Goal: Information Seeking & Learning: Learn about a topic

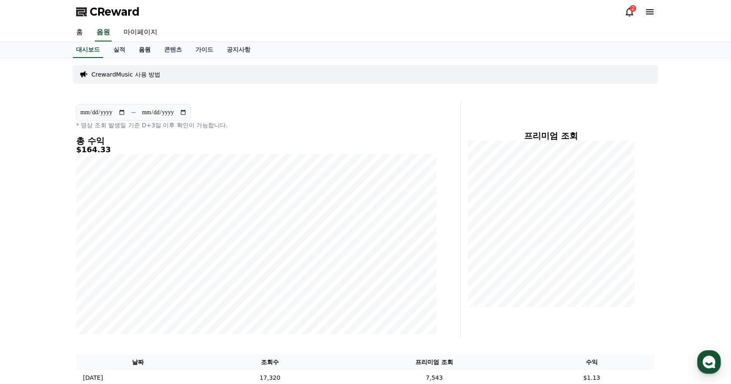
click at [143, 52] on link "음원" at bounding box center [144, 50] width 25 height 16
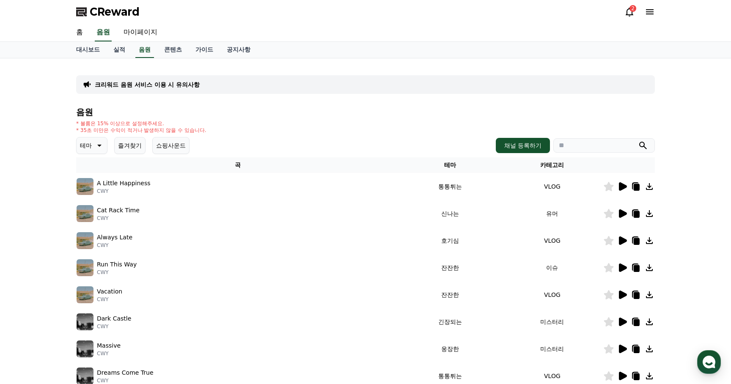
scroll to position [142, 0]
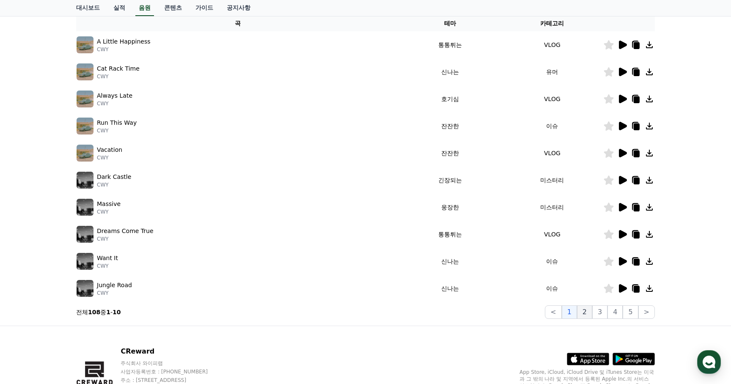
click at [585, 310] on button "2" at bounding box center [584, 312] width 15 height 14
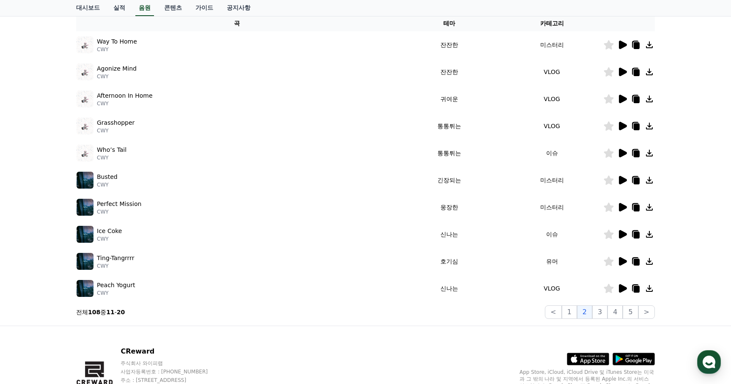
click at [623, 182] on icon at bounding box center [623, 180] width 8 height 8
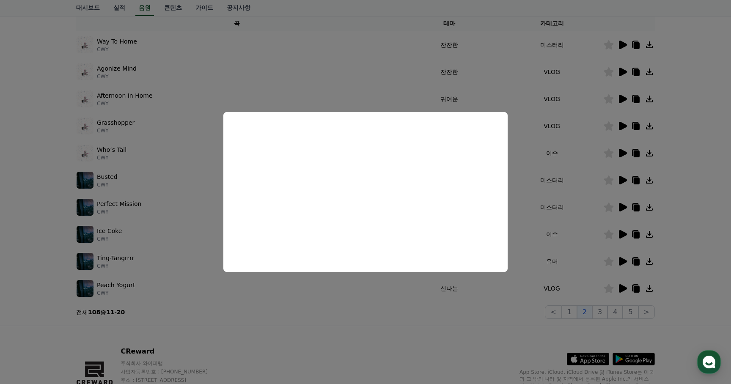
click at [496, 311] on button "close modal" at bounding box center [365, 192] width 731 height 384
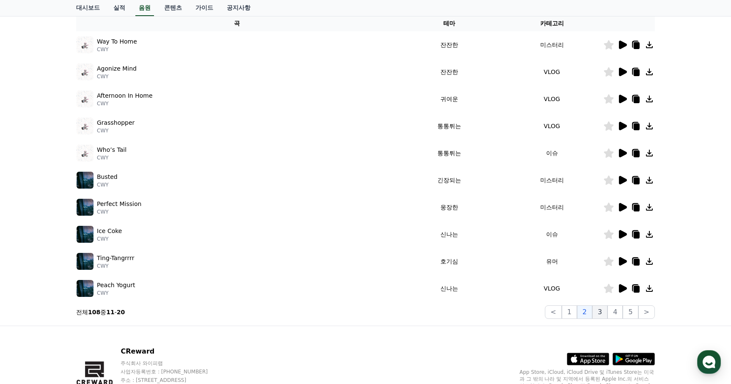
click at [601, 310] on button "3" at bounding box center [599, 312] width 15 height 14
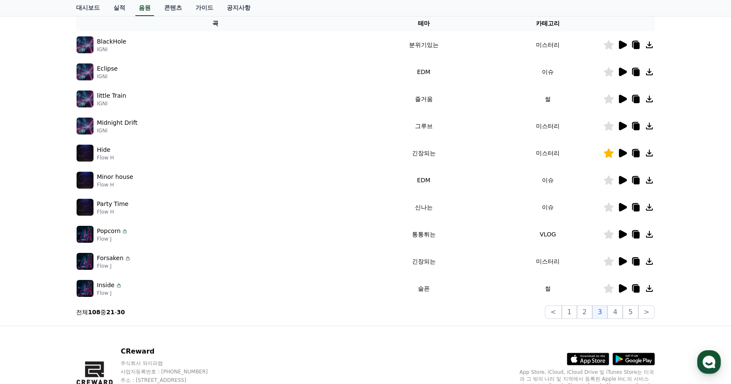
click at [622, 45] on icon at bounding box center [623, 45] width 8 height 8
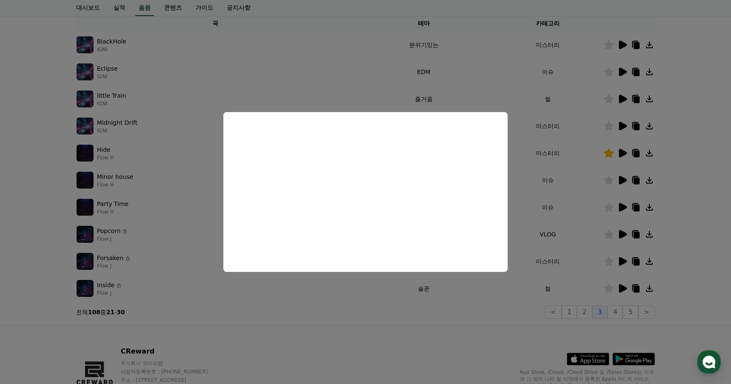
click at [498, 296] on button "close modal" at bounding box center [365, 192] width 731 height 384
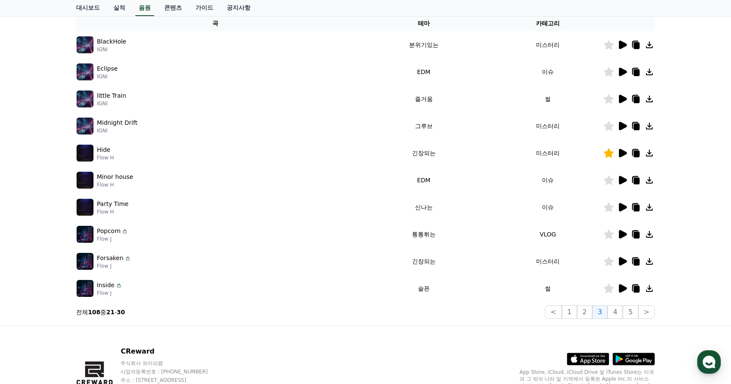
click at [619, 43] on icon at bounding box center [623, 45] width 8 height 8
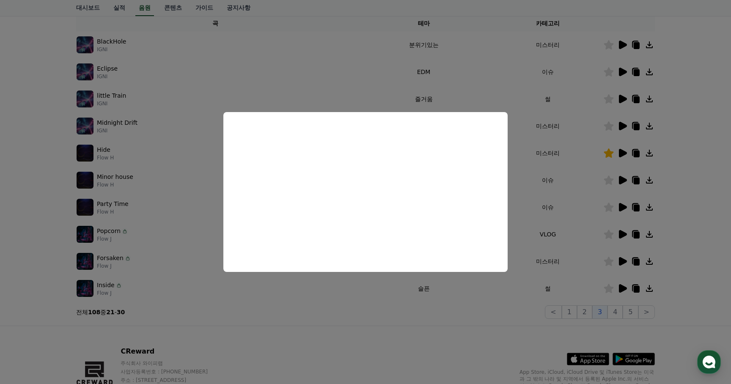
click at [335, 298] on button "close modal" at bounding box center [365, 192] width 731 height 384
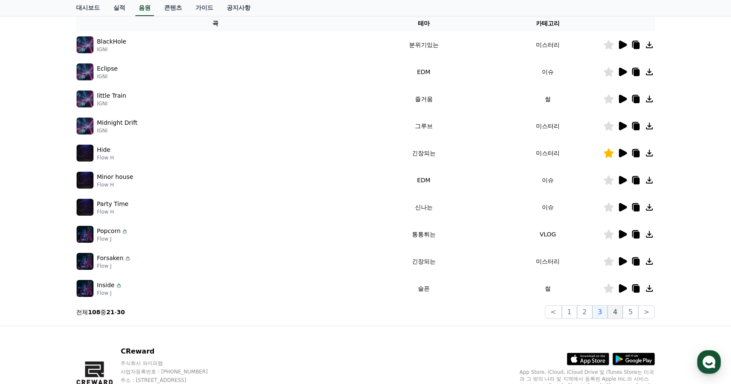
click at [615, 314] on button "4" at bounding box center [614, 312] width 15 height 14
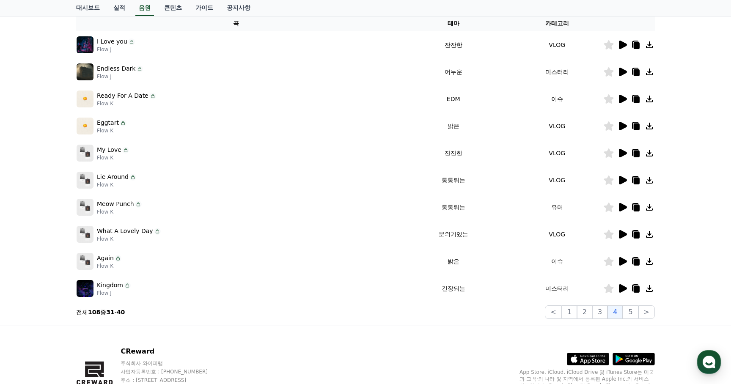
click at [620, 233] on icon at bounding box center [623, 234] width 8 height 8
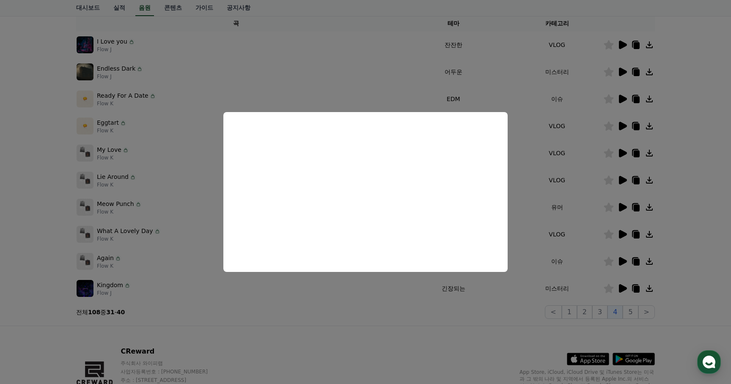
click at [503, 312] on button "close modal" at bounding box center [365, 192] width 731 height 384
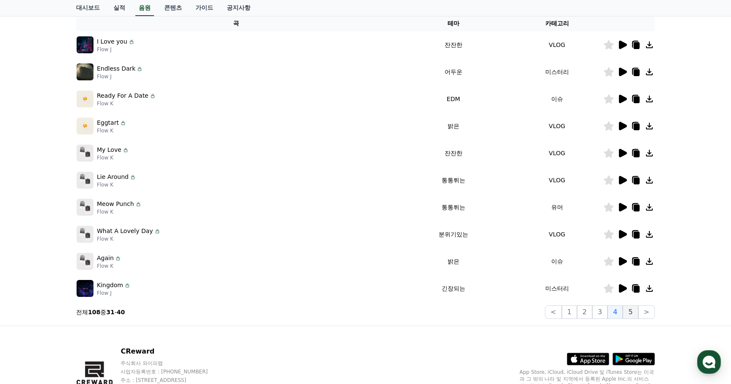
click at [635, 313] on button "5" at bounding box center [630, 312] width 15 height 14
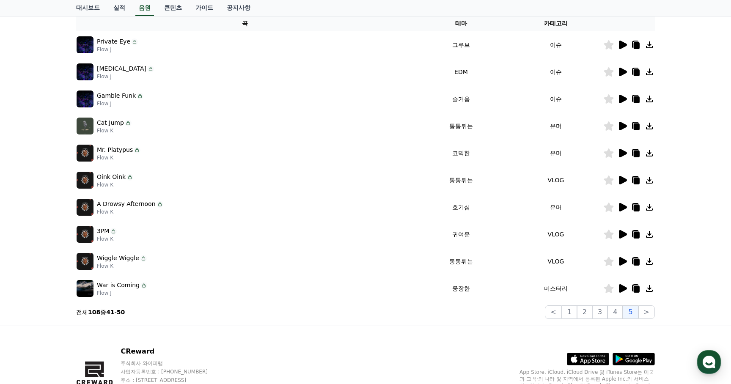
click at [624, 44] on icon at bounding box center [623, 45] width 8 height 8
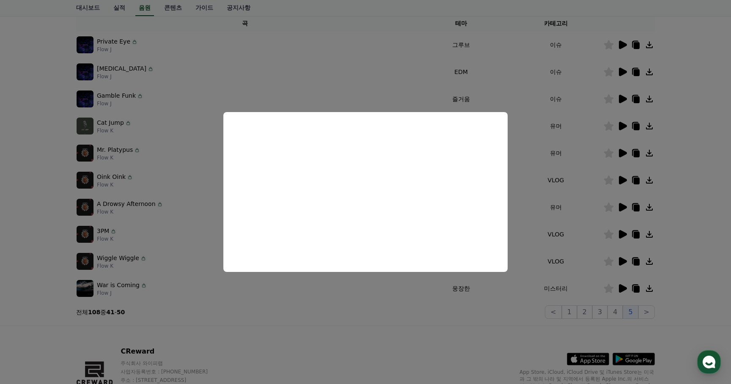
click at [576, 170] on button "close modal" at bounding box center [365, 192] width 731 height 384
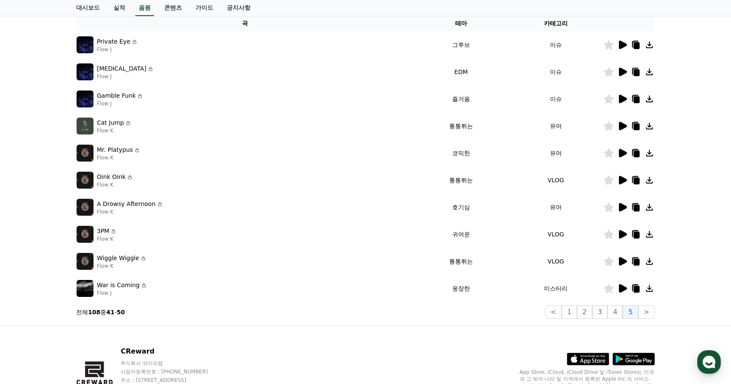
click at [623, 126] on icon at bounding box center [623, 126] width 8 height 8
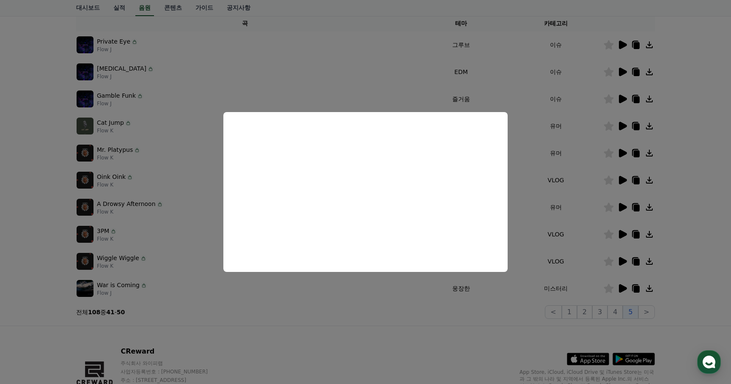
click at [491, 313] on button "close modal" at bounding box center [365, 192] width 731 height 384
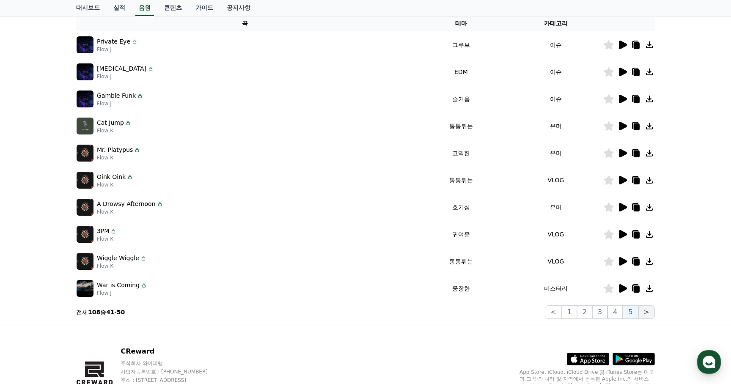
click at [643, 312] on button ">" at bounding box center [646, 312] width 16 height 14
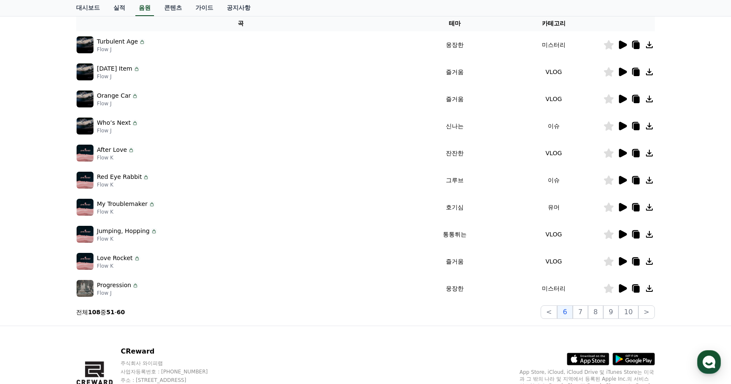
click at [623, 71] on icon at bounding box center [623, 72] width 8 height 8
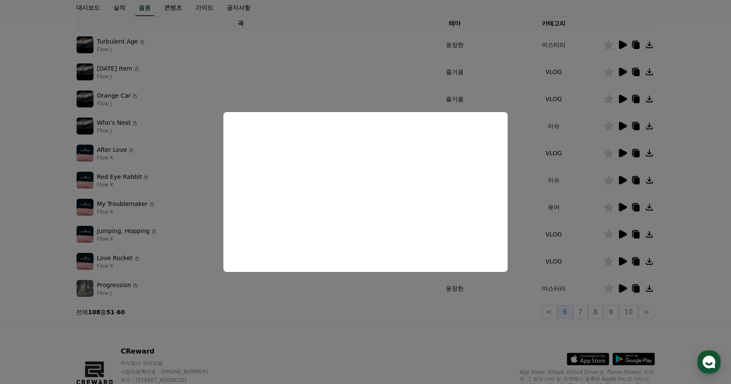
click at [581, 169] on button "close modal" at bounding box center [365, 192] width 731 height 384
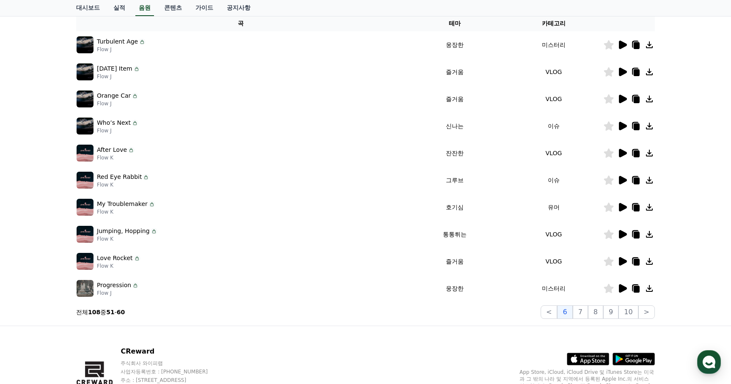
click at [623, 153] on icon at bounding box center [623, 153] width 8 height 8
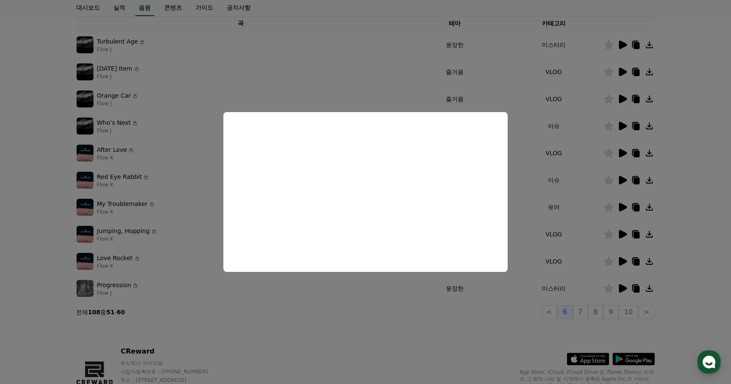
click at [524, 278] on button "close modal" at bounding box center [365, 192] width 731 height 384
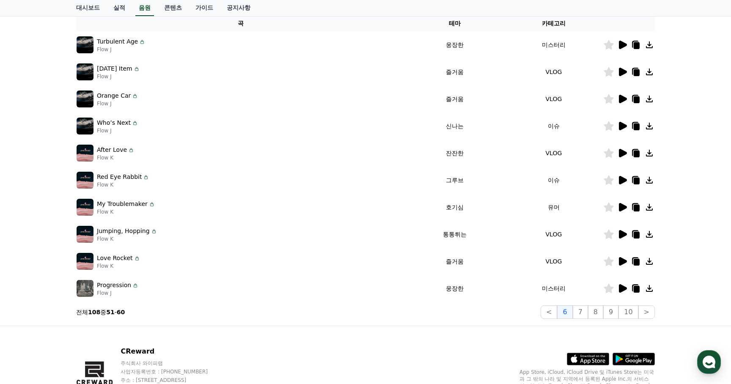
click at [623, 181] on icon at bounding box center [623, 180] width 8 height 8
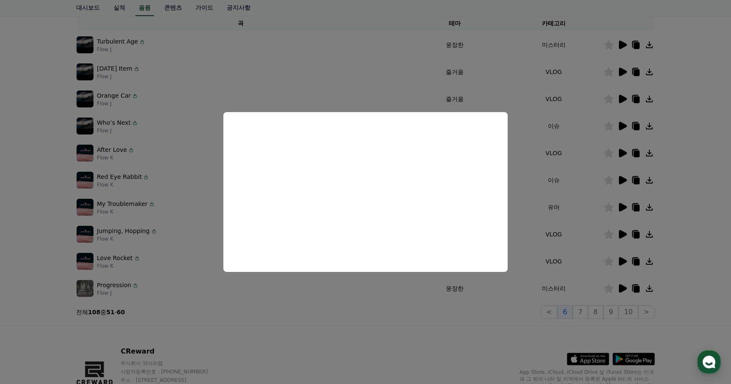
click at [434, 308] on button "close modal" at bounding box center [365, 192] width 731 height 384
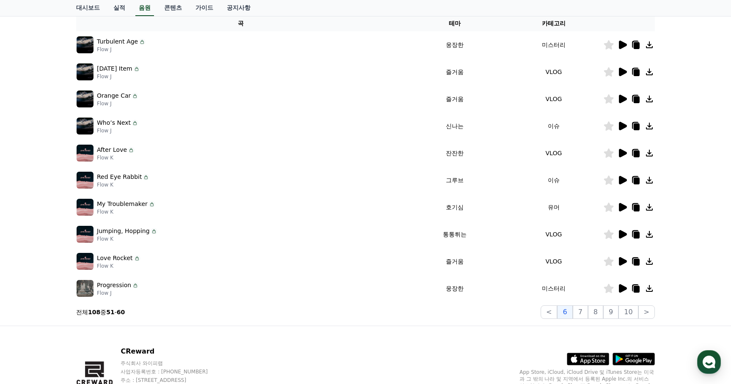
click at [622, 234] on icon at bounding box center [623, 234] width 8 height 8
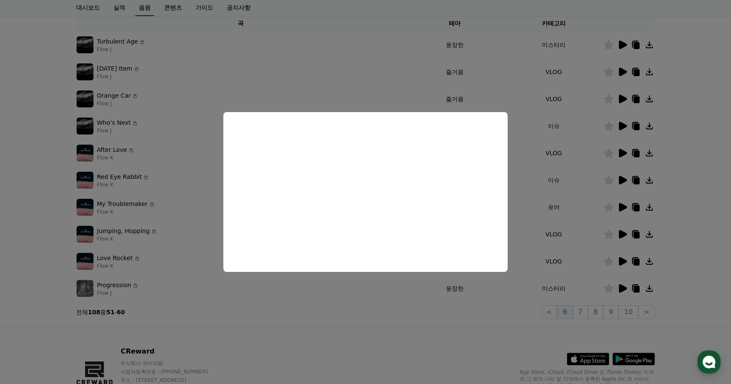
click at [513, 318] on button "close modal" at bounding box center [365, 192] width 731 height 384
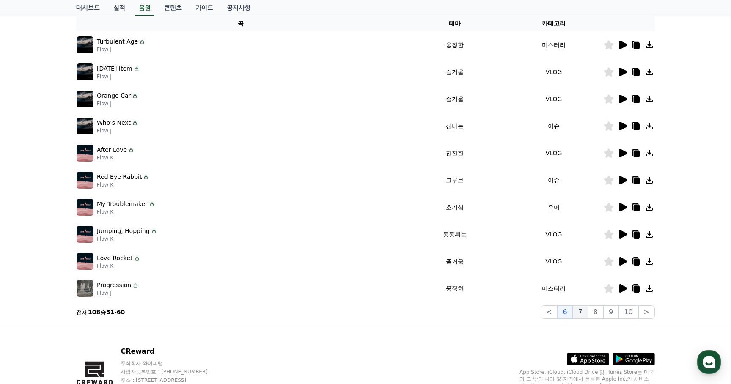
click at [586, 310] on button "7" at bounding box center [580, 312] width 15 height 14
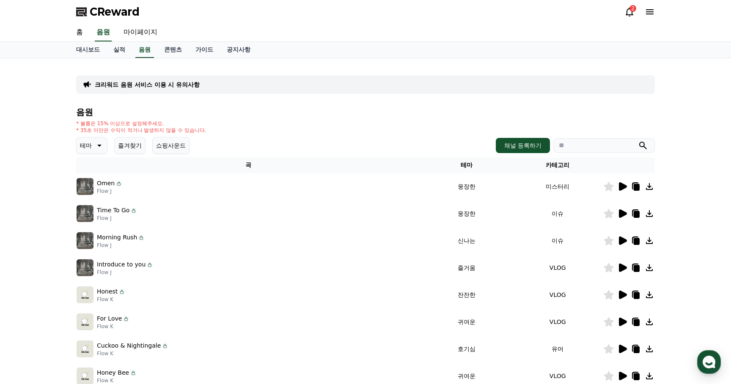
click at [99, 145] on icon at bounding box center [98, 145] width 10 height 10
click at [96, 211] on button "호기심" at bounding box center [89, 212] width 25 height 19
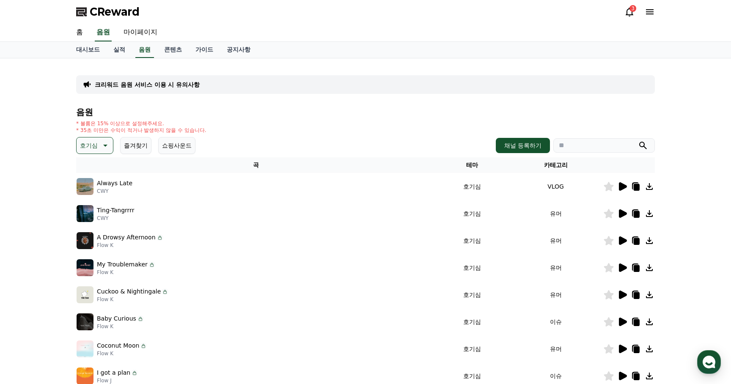
click at [622, 185] on icon at bounding box center [623, 186] width 8 height 8
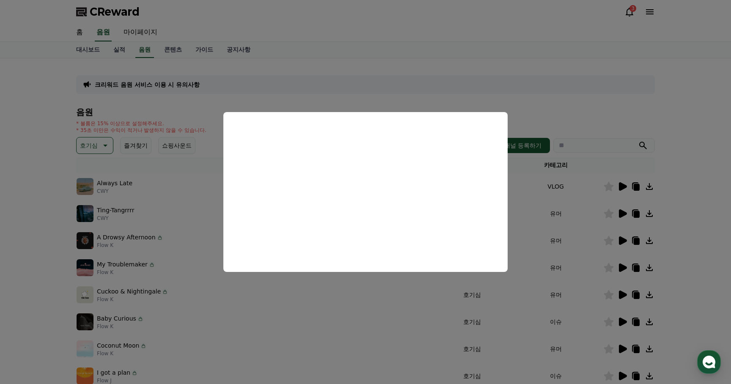
click at [595, 269] on button "close modal" at bounding box center [365, 192] width 731 height 384
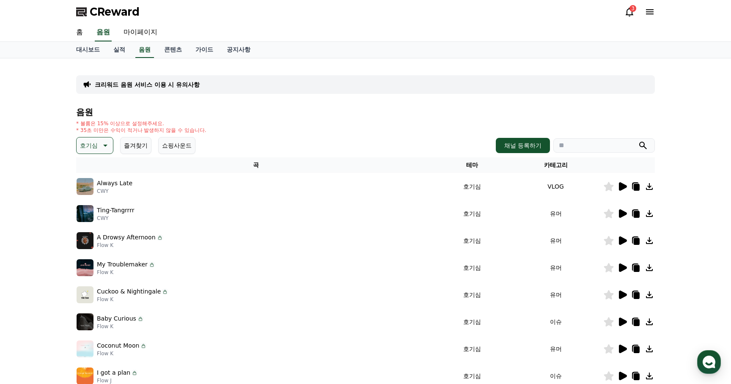
click at [623, 323] on icon at bounding box center [623, 322] width 8 height 8
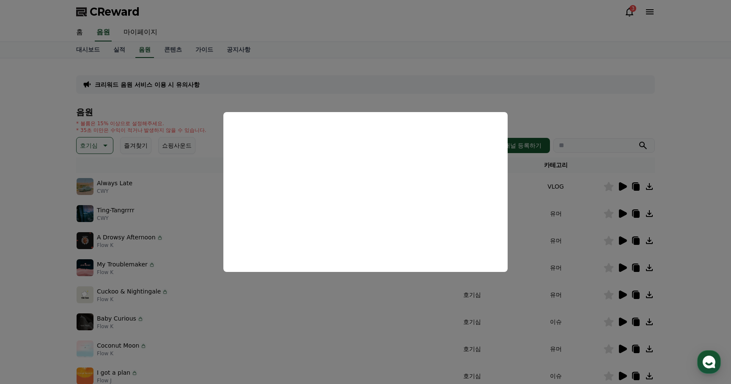
click at [516, 310] on button "close modal" at bounding box center [365, 192] width 731 height 384
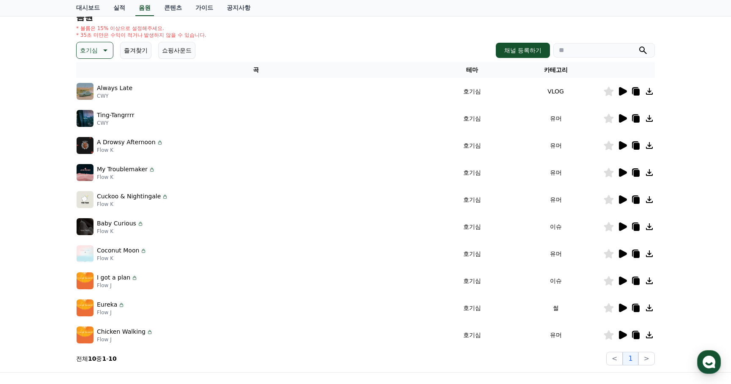
scroll to position [120, 0]
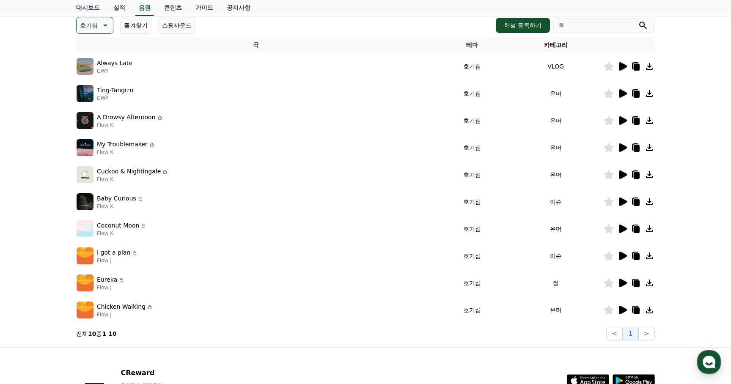
click at [621, 283] on icon at bounding box center [623, 283] width 8 height 8
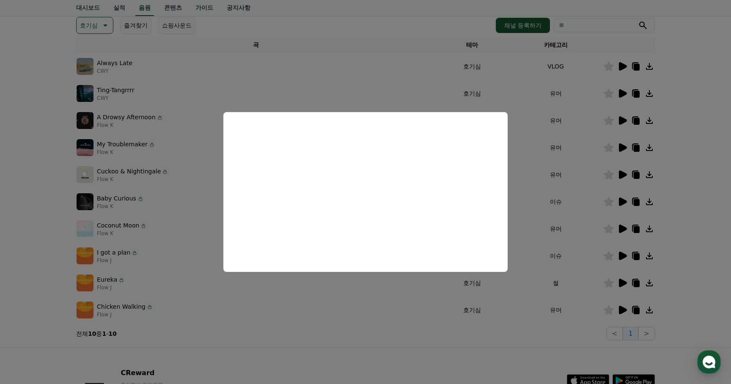
click at [404, 302] on button "close modal" at bounding box center [365, 192] width 731 height 384
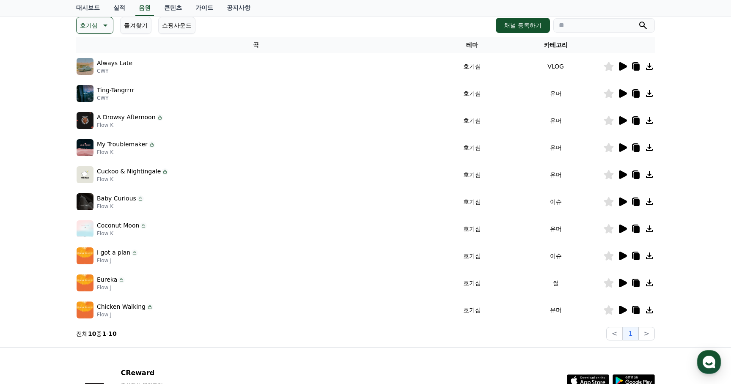
click at [623, 308] on icon at bounding box center [623, 310] width 8 height 8
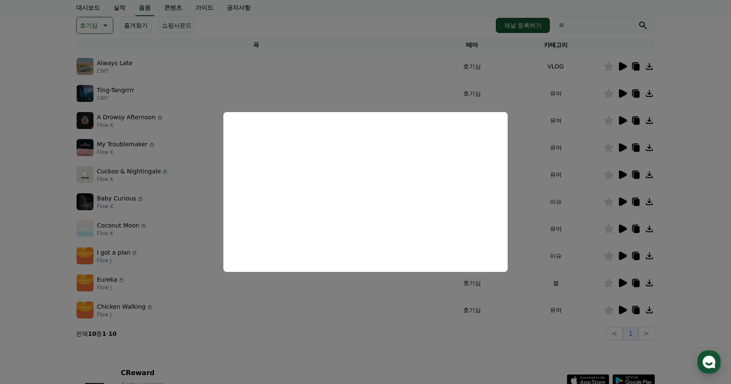
click at [563, 329] on button "close modal" at bounding box center [365, 192] width 731 height 384
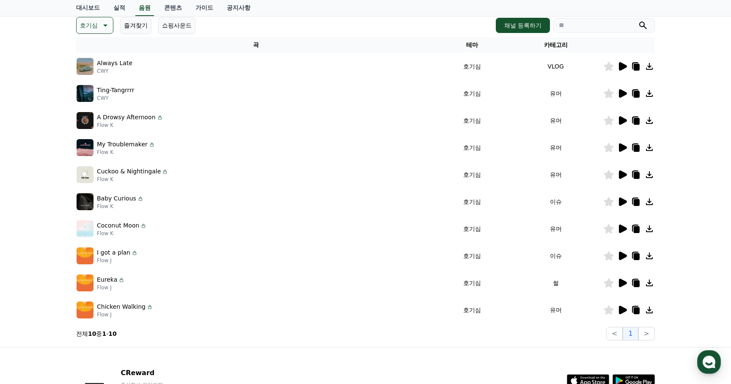
click at [639, 282] on icon at bounding box center [637, 283] width 6 height 7
click at [648, 335] on button ">" at bounding box center [646, 334] width 16 height 14
click at [102, 24] on icon at bounding box center [104, 25] width 10 height 10
click at [86, 58] on button "반전" at bounding box center [86, 59] width 19 height 19
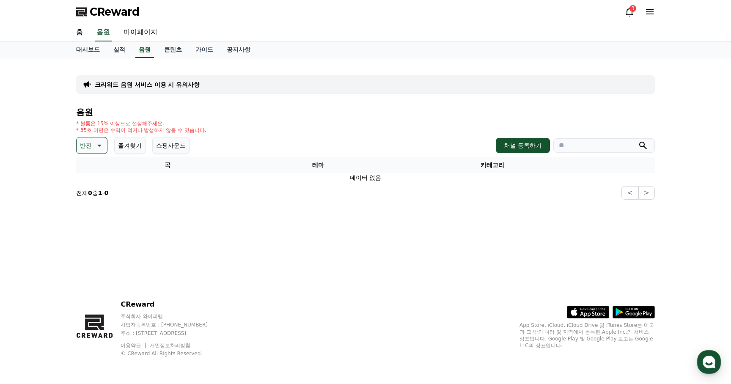
click at [97, 145] on icon at bounding box center [99, 146] width 4 height 2
click at [93, 214] on button "긴장되는" at bounding box center [92, 215] width 30 height 19
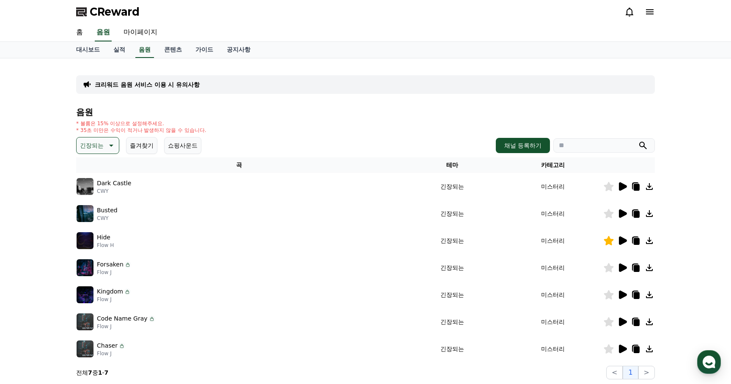
click at [101, 144] on button "긴장되는" at bounding box center [97, 145] width 43 height 17
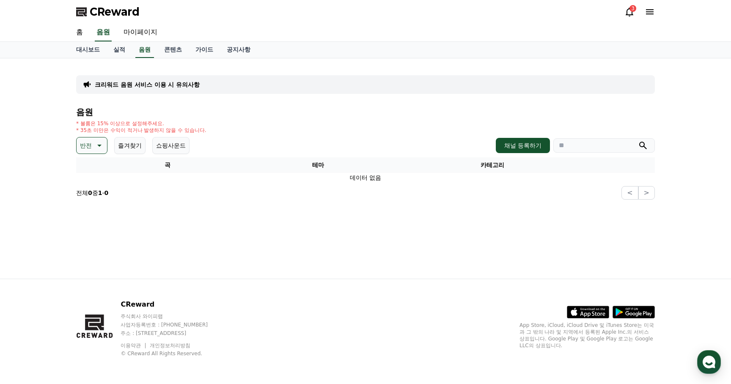
click at [93, 148] on icon at bounding box center [98, 145] width 10 height 10
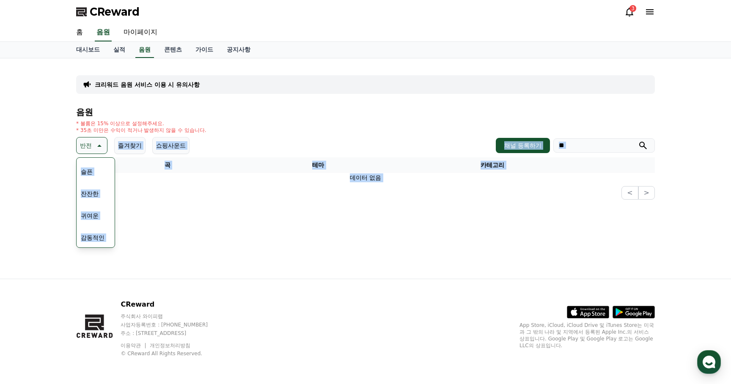
scroll to position [349, 0]
drag, startPoint x: 95, startPoint y: 214, endPoint x: 88, endPoint y: 270, distance: 56.7
click at [88, 270] on div "크리워드 음원 서비스 이용 시 유의사항 음원 * 볼륨은 15% 이상으로 설정해주세요. * 35초 미만은 수익이 적거나 발생하지 않을 수 있습니…" at bounding box center [365, 168] width 592 height 220
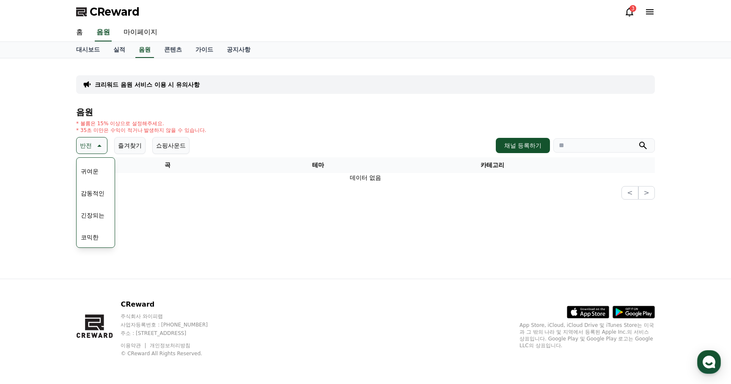
click at [164, 248] on div "크리워드 음원 서비스 이용 시 유의사항 음원 * 볼륨은 15% 이상으로 설정해주세요. * 35초 미만은 수익이 적거나 발생하지 않을 수 있습니…" at bounding box center [365, 168] width 592 height 220
click at [167, 236] on div "크리워드 음원 서비스 이용 시 유의사항 음원 * 볼륨은 15% 이상으로 설정해주세요. * 35초 미만은 수익이 적거나 발생하지 않을 수 있습니…" at bounding box center [365, 168] width 592 height 220
click at [91, 45] on link "대시보드" at bounding box center [87, 50] width 37 height 16
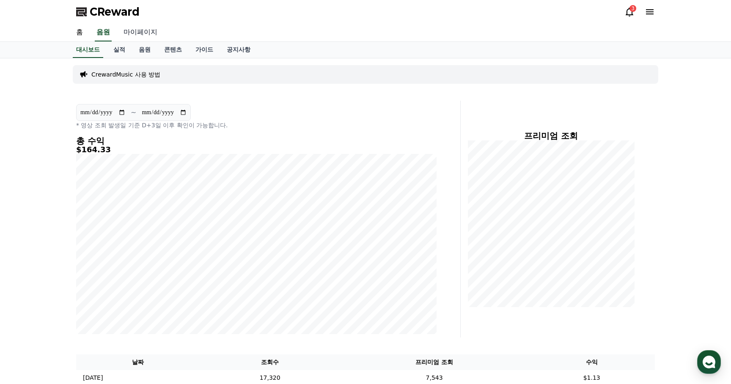
click at [135, 33] on link "마이페이지" at bounding box center [140, 33] width 47 height 18
select select "**********"
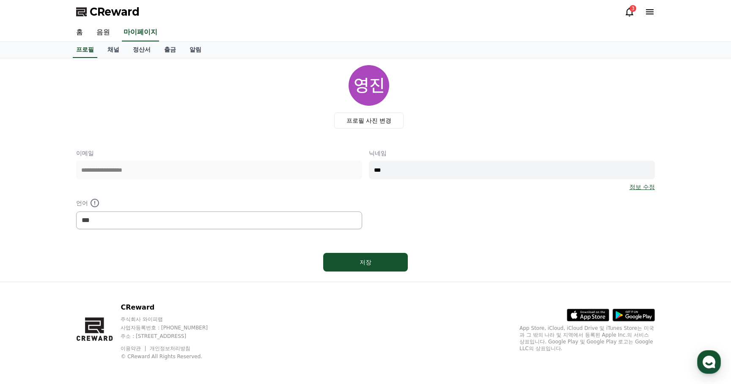
click at [141, 193] on div "**********" at bounding box center [365, 189] width 579 height 80
click at [80, 30] on link "홈" at bounding box center [79, 33] width 20 height 18
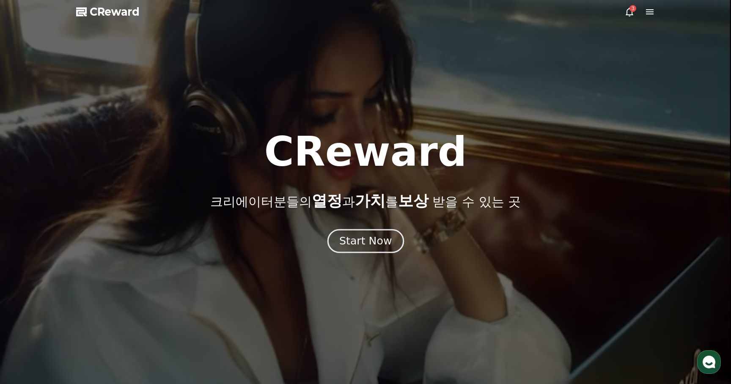
click at [373, 251] on button "Start Now" at bounding box center [365, 241] width 77 height 24
